Goal: Transaction & Acquisition: Purchase product/service

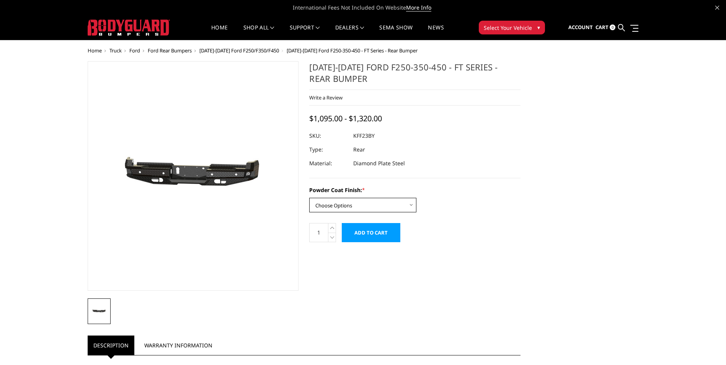
click at [394, 200] on select "Choose Options Bare Metal Gloss Black Powder Coat Textured Black Powder Coat" at bounding box center [362, 205] width 107 height 15
select select "3421"
click at [309, 198] on select "Choose Options Bare Metal Gloss Black Powder Coat Textured Black Powder Coat" at bounding box center [362, 205] width 107 height 15
click at [367, 235] on input "Add to Cart" at bounding box center [371, 232] width 59 height 19
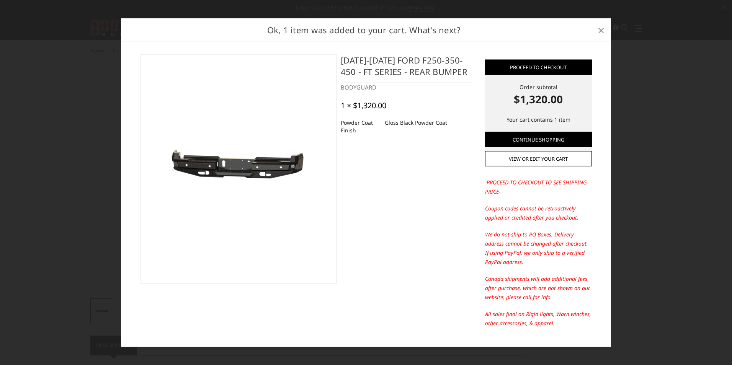
click at [603, 31] on span "×" at bounding box center [601, 29] width 7 height 16
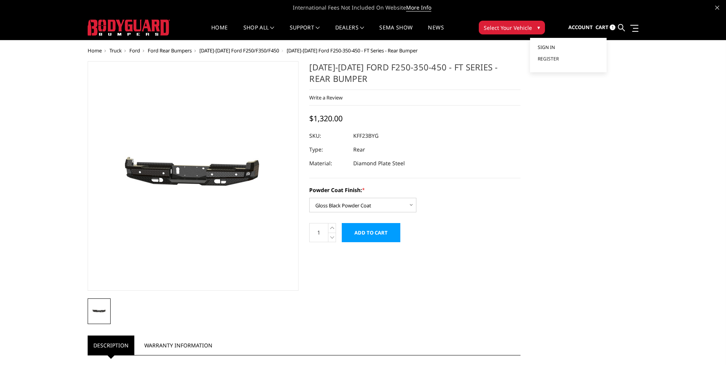
click at [548, 47] on span "Sign in" at bounding box center [546, 47] width 17 height 7
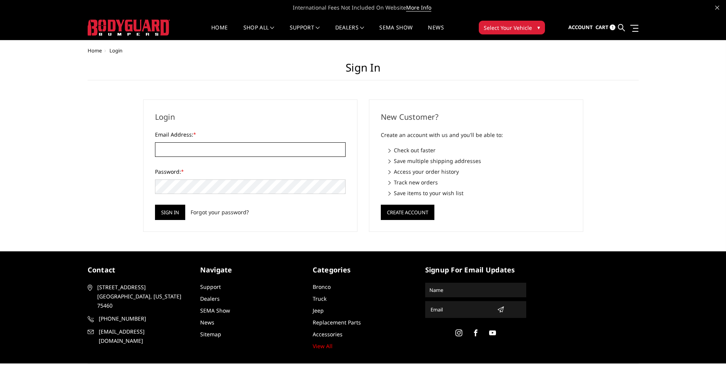
click at [193, 151] on input "Email Address: *" at bounding box center [250, 149] width 191 height 15
type input "bdear@youngbloodtx.com"
click at [622, 27] on icon at bounding box center [621, 27] width 7 height 7
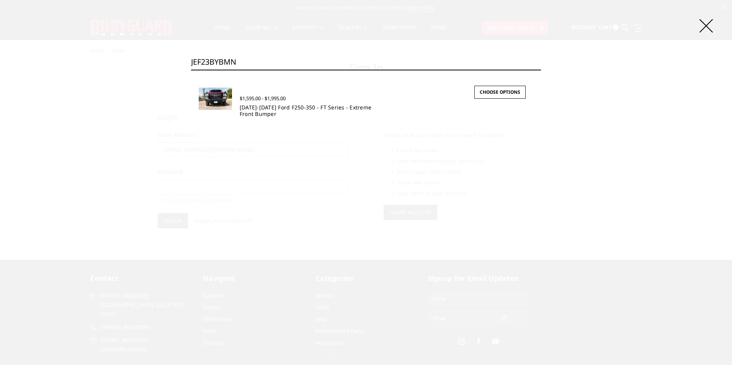
type input "JEF23BYBMN"
click at [275, 107] on link "[DATE]-[DATE] Ford F250-350 - FT Series - Extreme Front Bumper" at bounding box center [306, 111] width 132 height 14
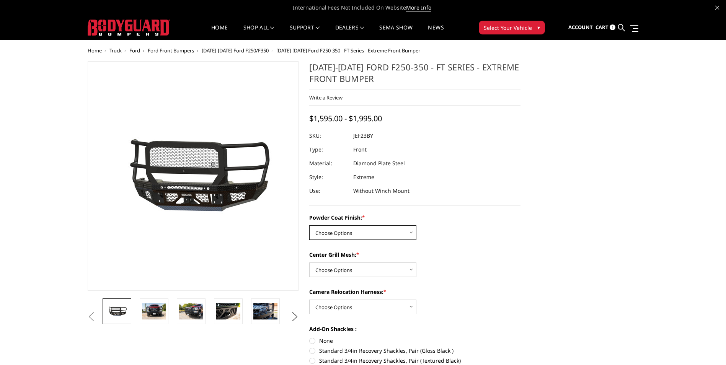
click at [409, 234] on select "Choose Options Bare Metal Gloss Black Powder Coat Textured Black Powder Coat" at bounding box center [362, 233] width 107 height 15
select select "3264"
click at [309, 226] on select "Choose Options Bare Metal Gloss Black Powder Coat Textured Black Powder Coat" at bounding box center [362, 233] width 107 height 15
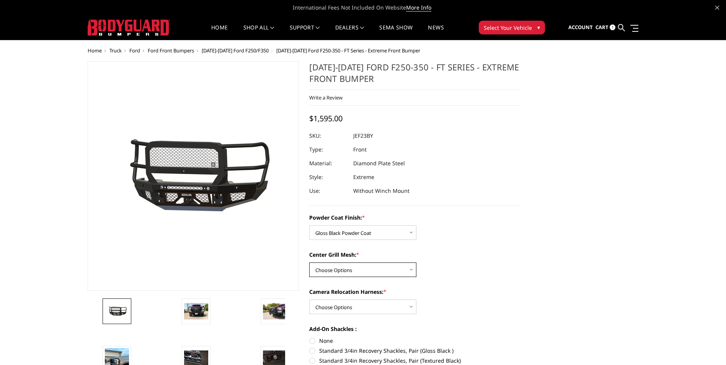
click at [357, 268] on select "Choose Options WITH Expanded Metal in Center Grill WITHOUT Expanded Metal in Ce…" at bounding box center [362, 270] width 107 height 15
select select "3266"
click at [309, 263] on select "Choose Options WITH Expanded Metal in Center Grill WITHOUT Expanded Metal in Ce…" at bounding box center [362, 270] width 107 height 15
click at [373, 304] on select "Choose Options WITH Camera Relocation Harness WITHOUT Camera Relocation Harness" at bounding box center [362, 307] width 107 height 15
select select "3268"
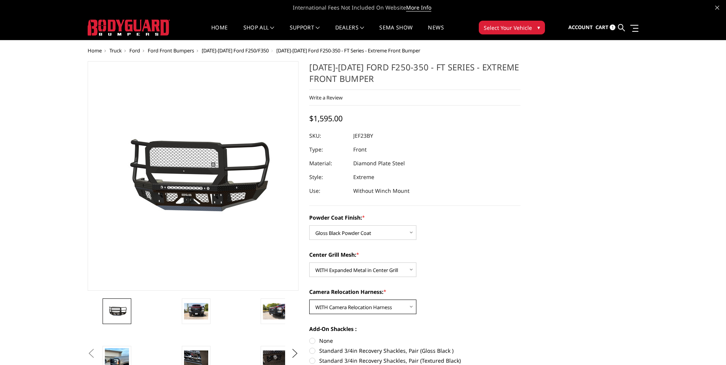
click at [309, 300] on select "Choose Options WITH Camera Relocation Harness WITHOUT Camera Relocation Harness" at bounding box center [362, 307] width 107 height 15
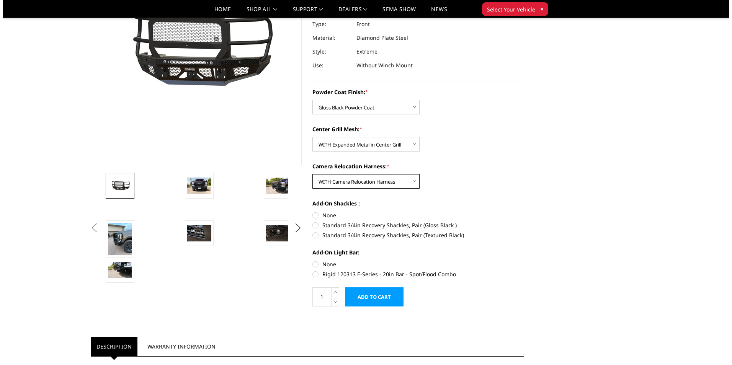
scroll to position [111, 0]
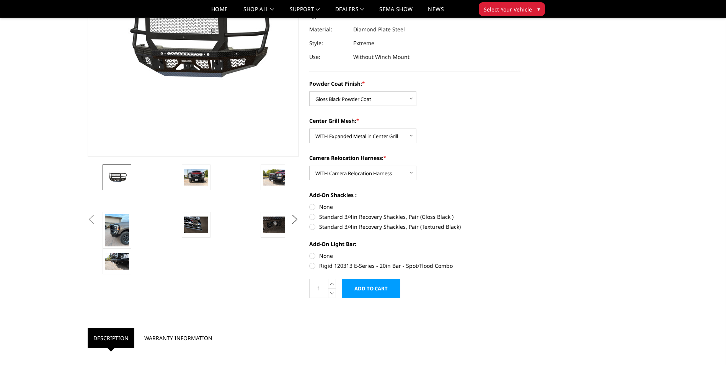
click at [312, 218] on label "Standard 3/4in Recovery Shackles, Pair (Gloss Black )" at bounding box center [414, 217] width 211 height 8
click at [521, 203] on input "Standard 3/4in Recovery Shackles, Pair (Gloss Black )" at bounding box center [521, 203] width 0 height 0
radio input "true"
click at [311, 254] on label "None" at bounding box center [414, 256] width 211 height 8
click at [310, 252] on input "None" at bounding box center [309, 252] width 0 height 0
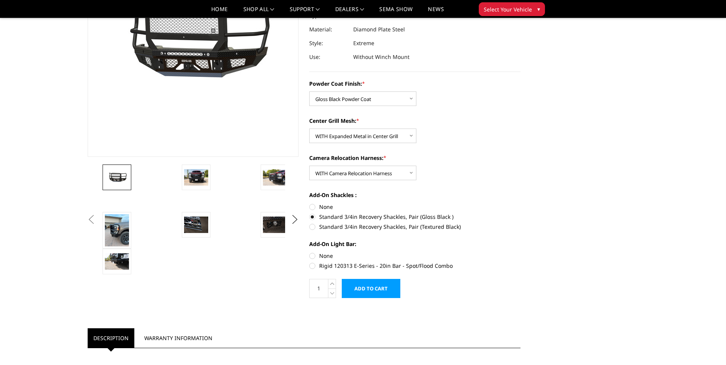
radio input "true"
click at [366, 286] on input "Add to Cart" at bounding box center [371, 288] width 59 height 19
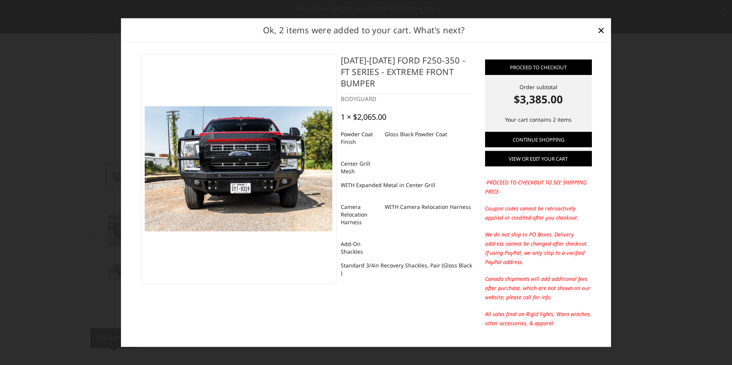
click at [533, 157] on link "View or edit your cart" at bounding box center [538, 158] width 107 height 15
